Goal: Transaction & Acquisition: Purchase product/service

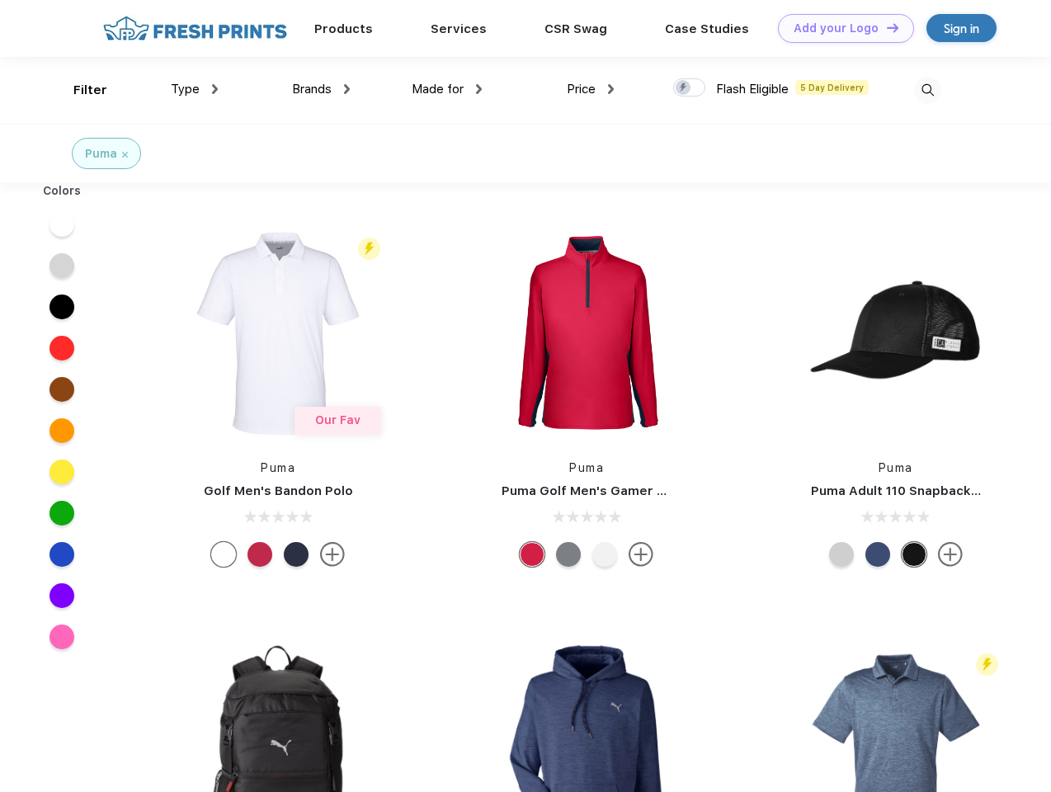
click at [840, 28] on link "Add your Logo Design Tool" at bounding box center [846, 28] width 136 height 29
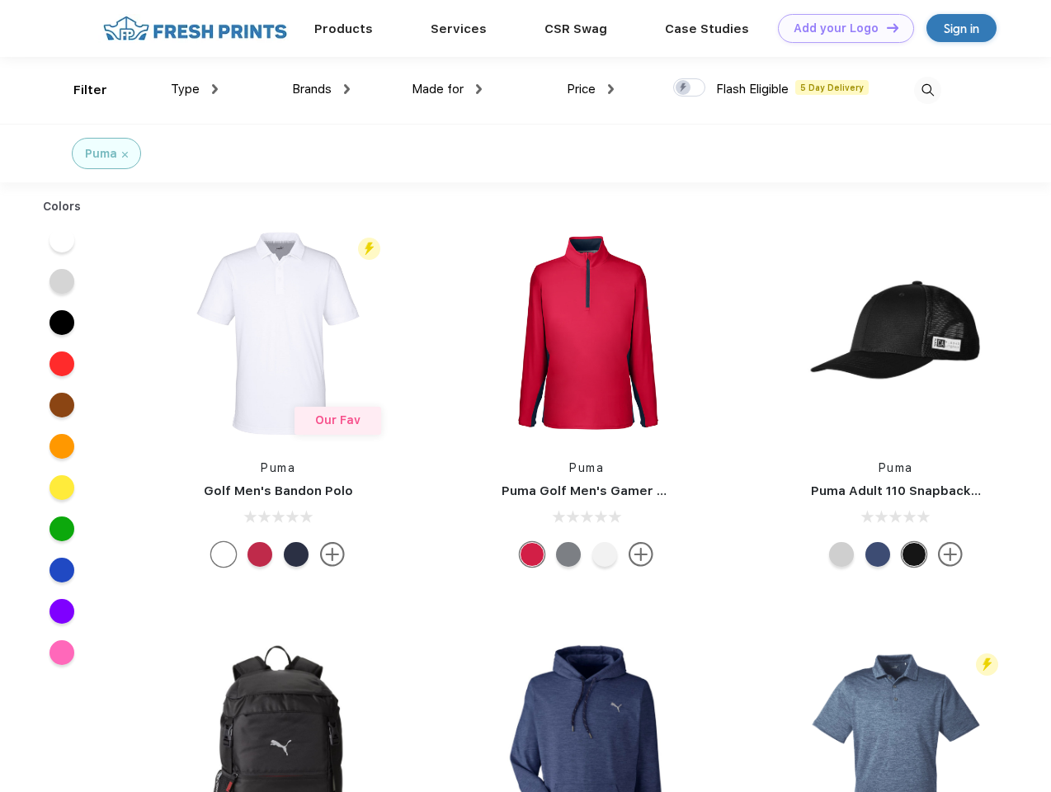
click at [0, 0] on div "Design Tool" at bounding box center [0, 0] width 0 height 0
click at [885, 27] on link "Add your Logo Design Tool" at bounding box center [846, 28] width 136 height 29
click at [79, 90] on div "Filter" at bounding box center [90, 90] width 34 height 19
click at [195, 89] on span "Type" at bounding box center [185, 89] width 29 height 15
click at [321, 89] on span "Brands" at bounding box center [312, 89] width 40 height 15
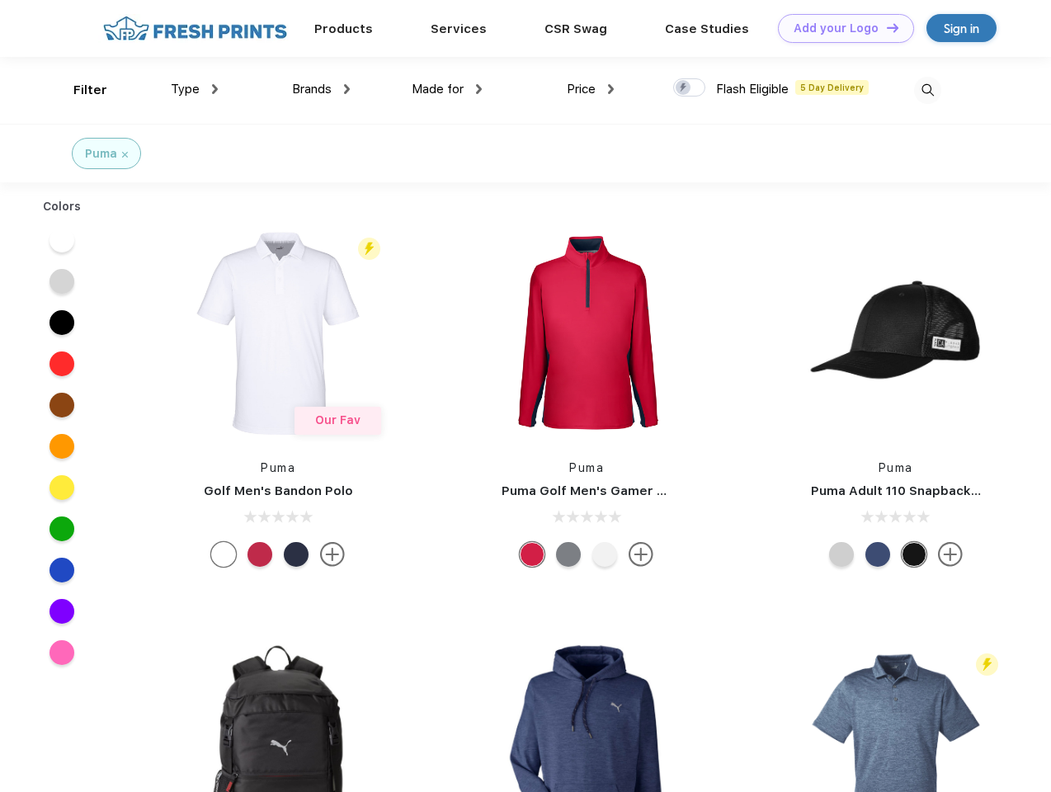
click at [447, 89] on span "Made for" at bounding box center [438, 89] width 52 height 15
click at [591, 89] on span "Price" at bounding box center [581, 89] width 29 height 15
click at [690, 88] on div at bounding box center [689, 87] width 32 height 18
click at [684, 88] on input "checkbox" at bounding box center [678, 83] width 11 height 11
click at [927, 90] on img at bounding box center [927, 90] width 27 height 27
